Goal: Entertainment & Leisure: Consume media (video, audio)

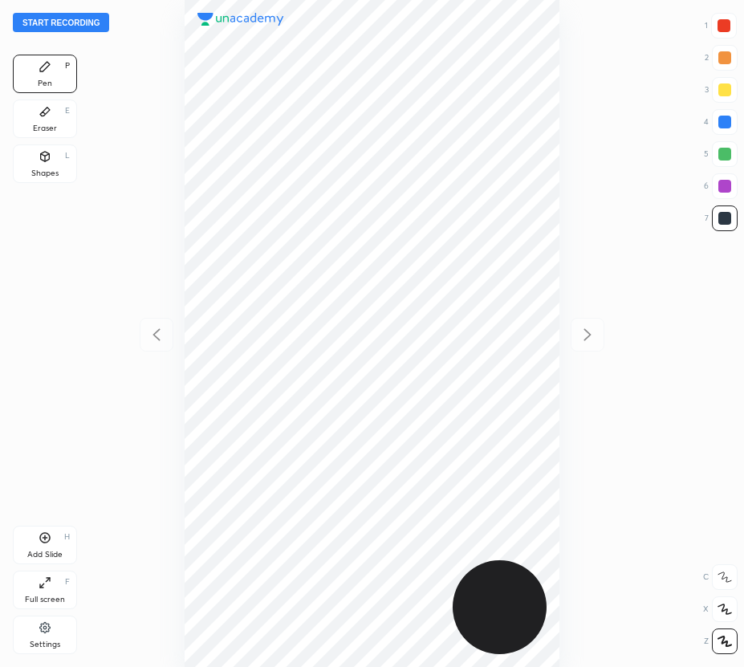
scroll to position [667, 487]
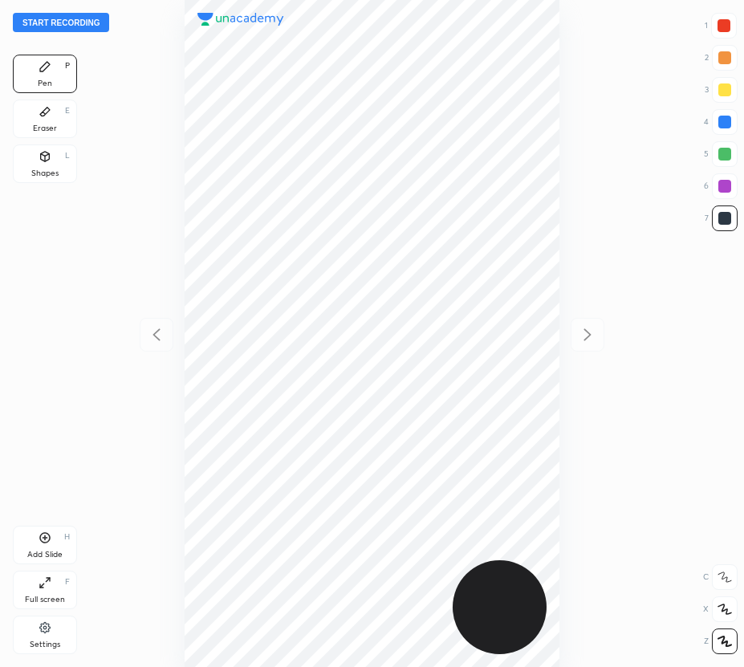
scroll to position [667, 487]
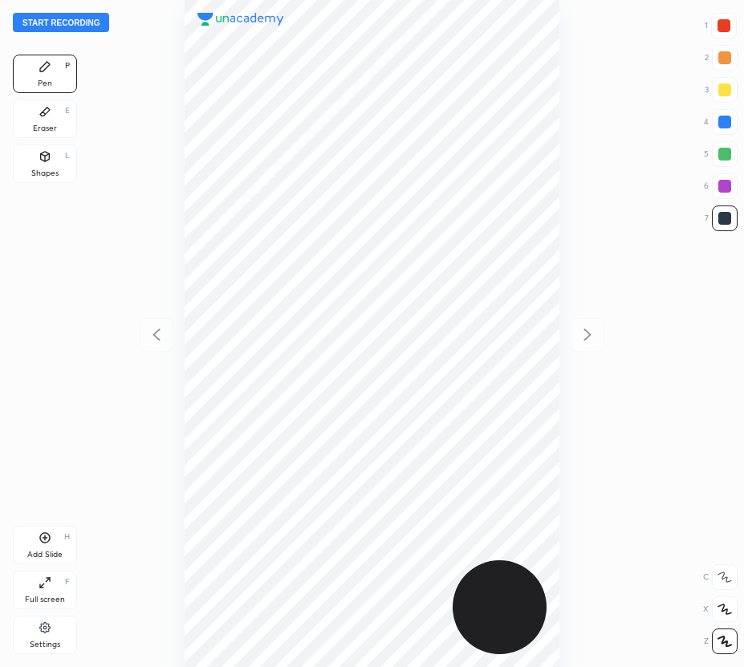
scroll to position [667, 487]
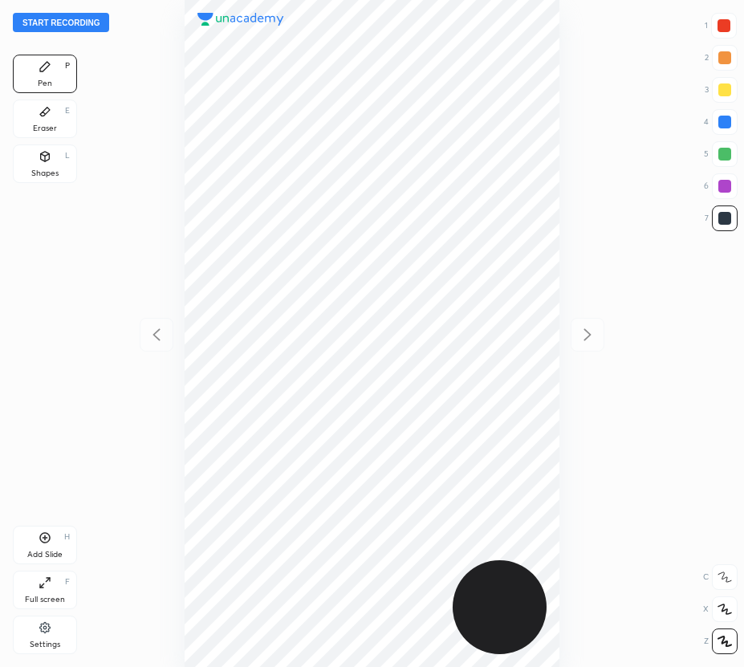
scroll to position [667, 487]
